Goal: Check status: Check status

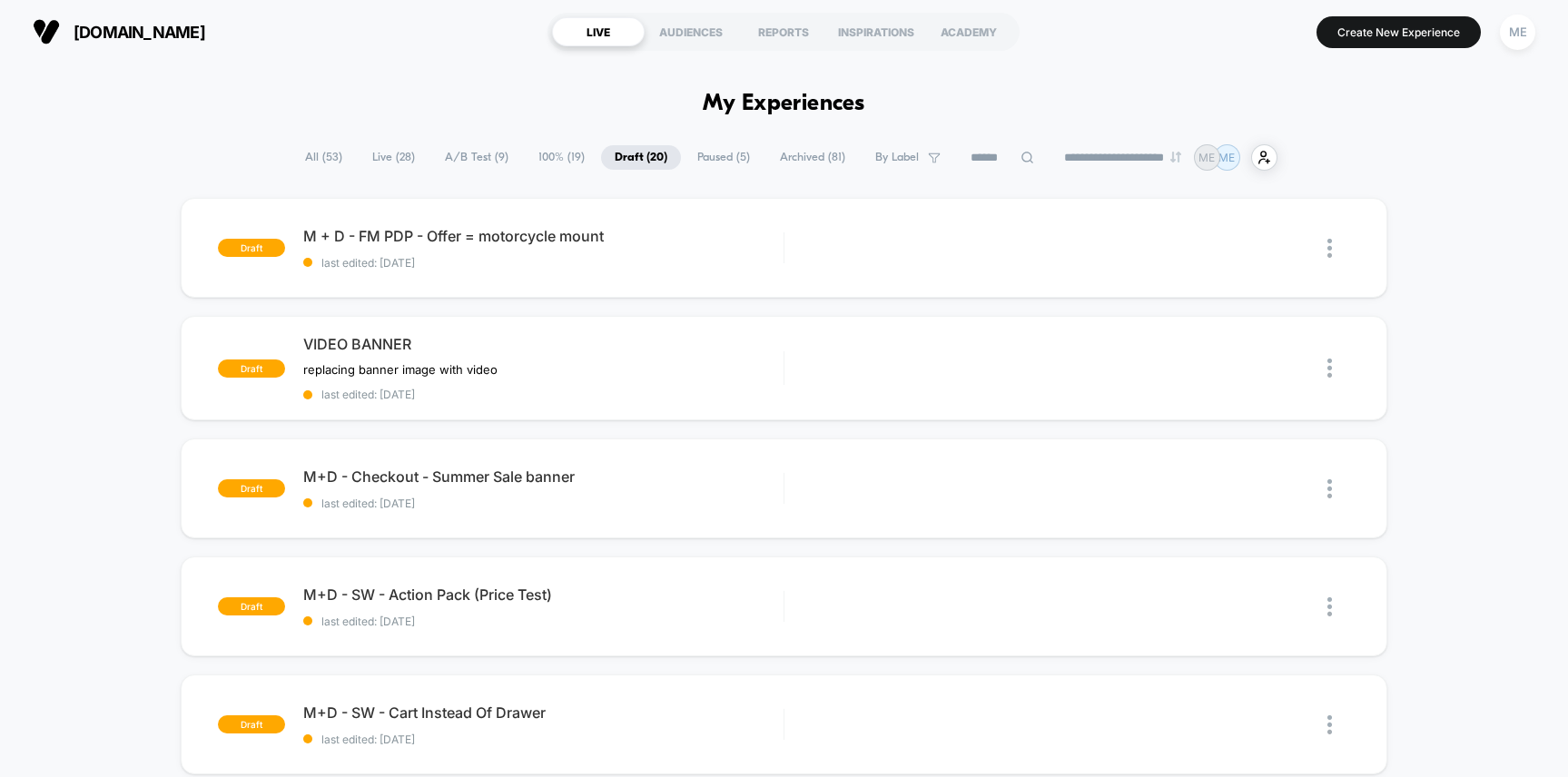
click at [533, 155] on span "100% ( 19 )" at bounding box center [561, 157] width 74 height 25
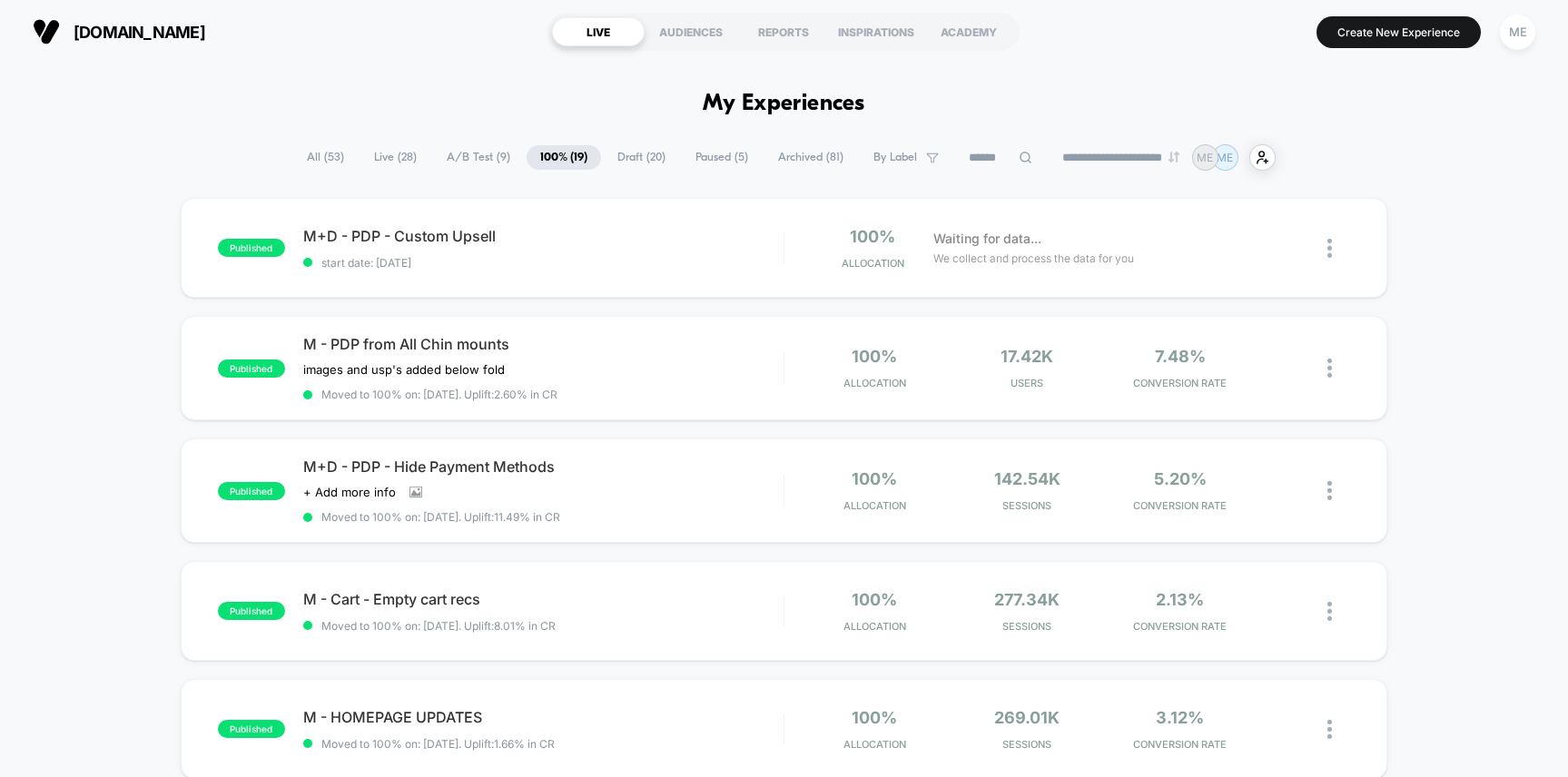
click at [449, 146] on span "A/B Test ( 9 )" at bounding box center [478, 157] width 91 height 25
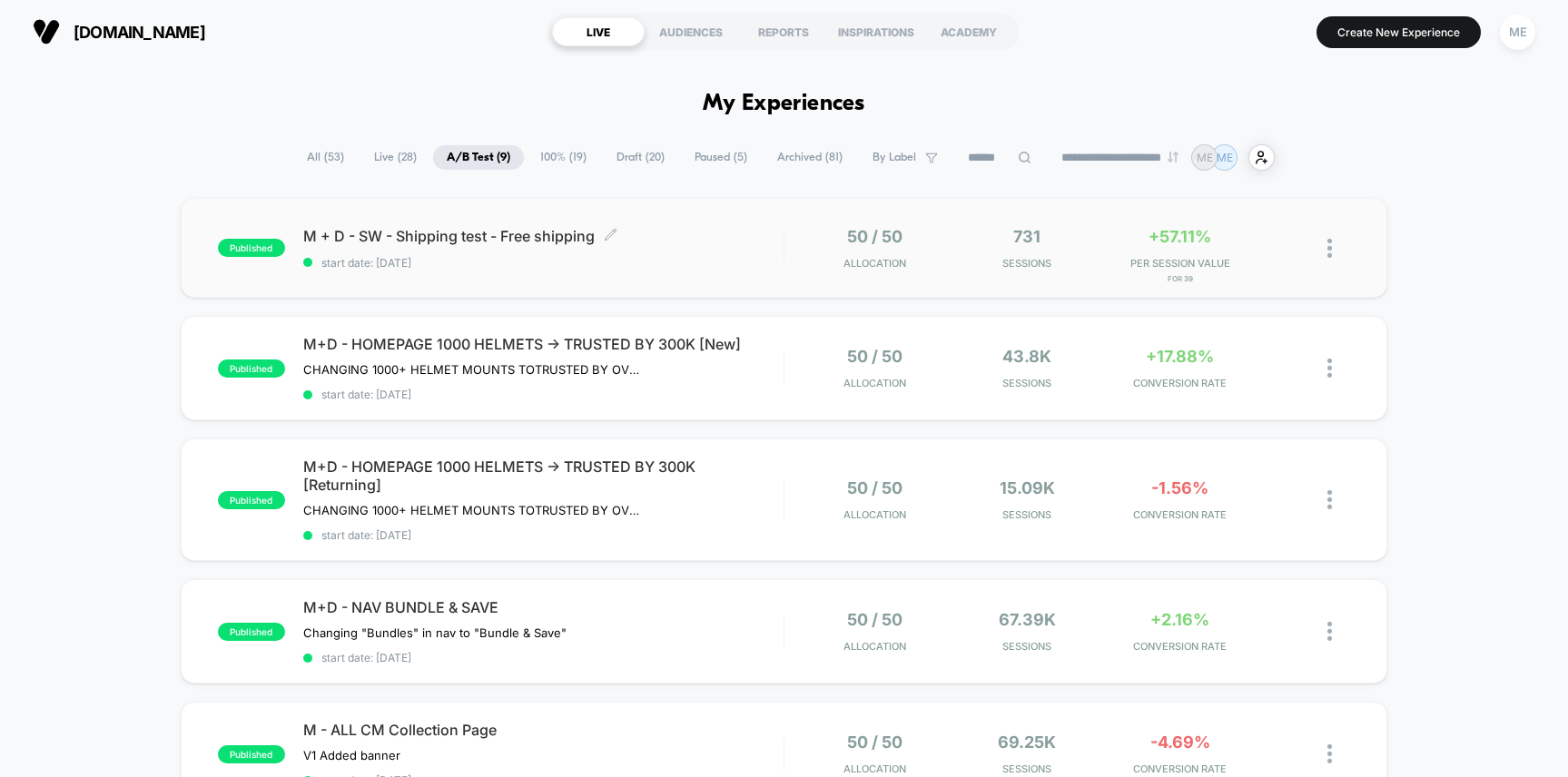
click at [699, 261] on span "start date: [DATE]" at bounding box center [543, 263] width 480 height 14
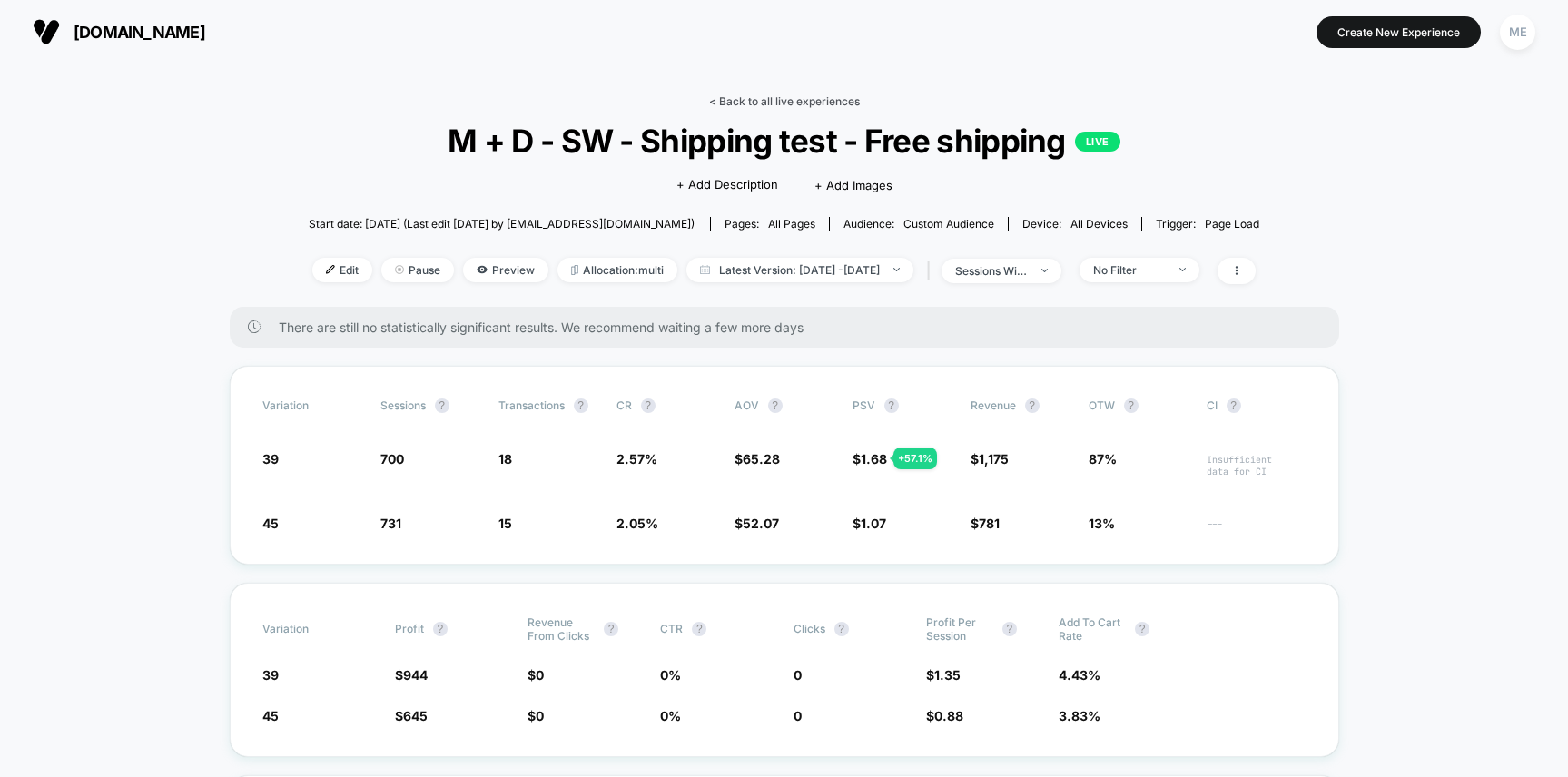
click at [752, 104] on link "< Back to all live experiences" at bounding box center [784, 102] width 151 height 14
